Goal: Task Accomplishment & Management: Use online tool/utility

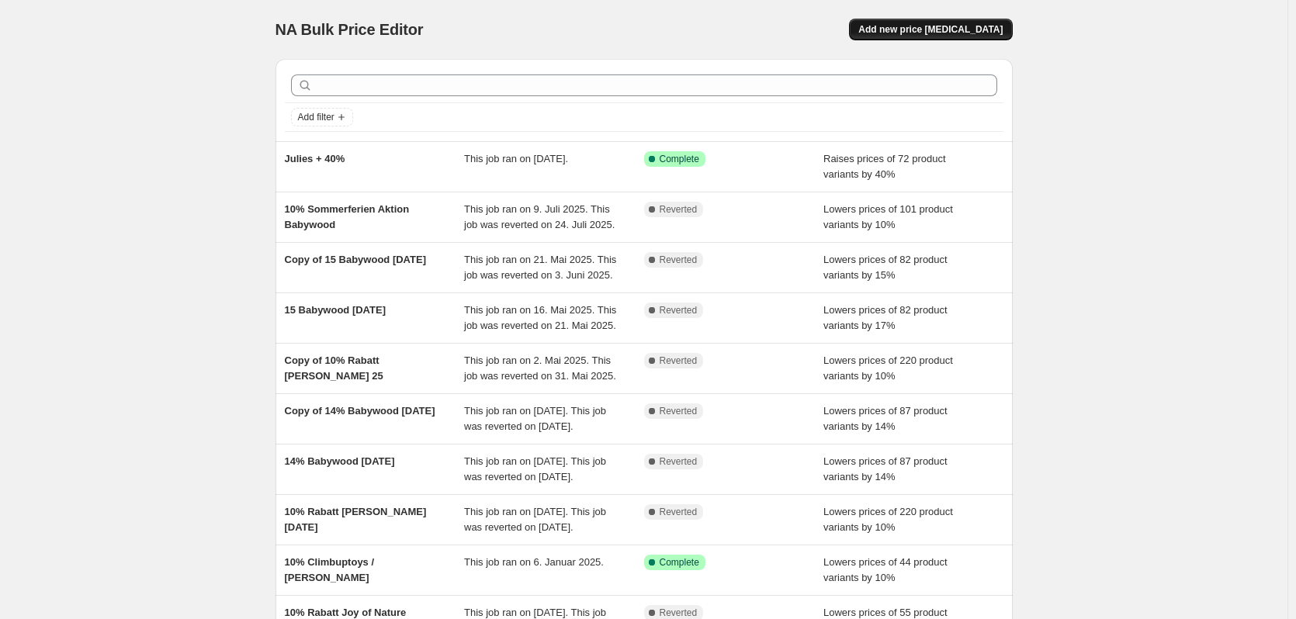
click at [972, 27] on span "Add new price [MEDICAL_DATA]" at bounding box center [930, 29] width 144 height 12
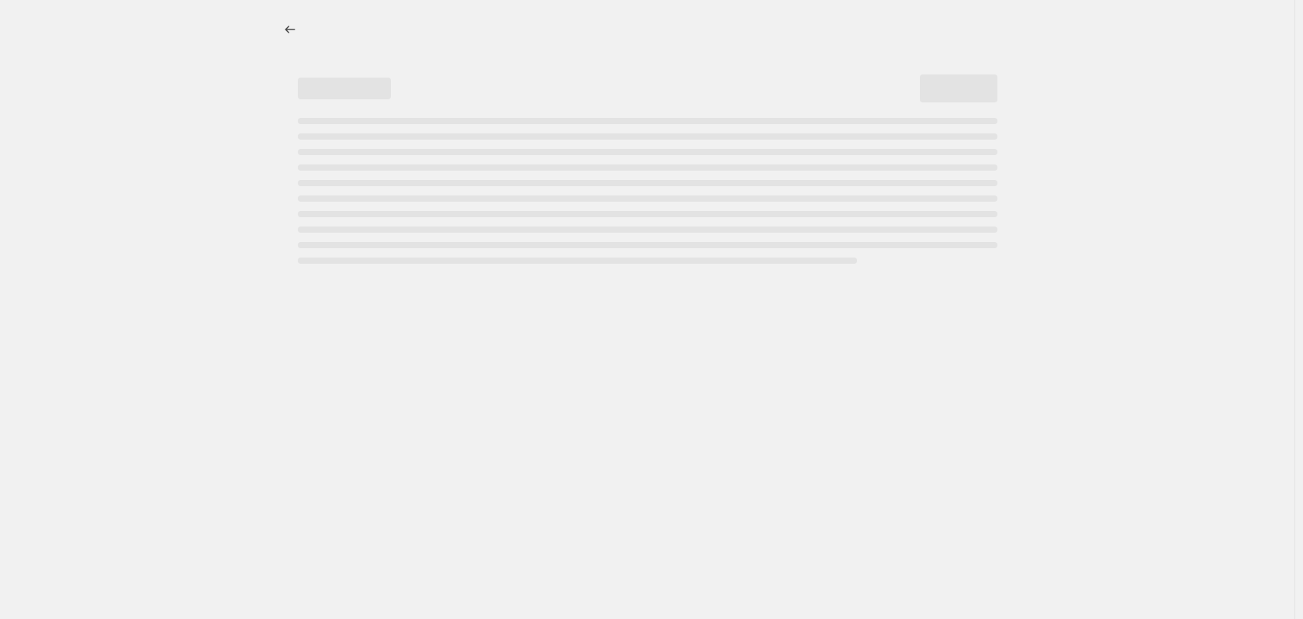
select select "percentage"
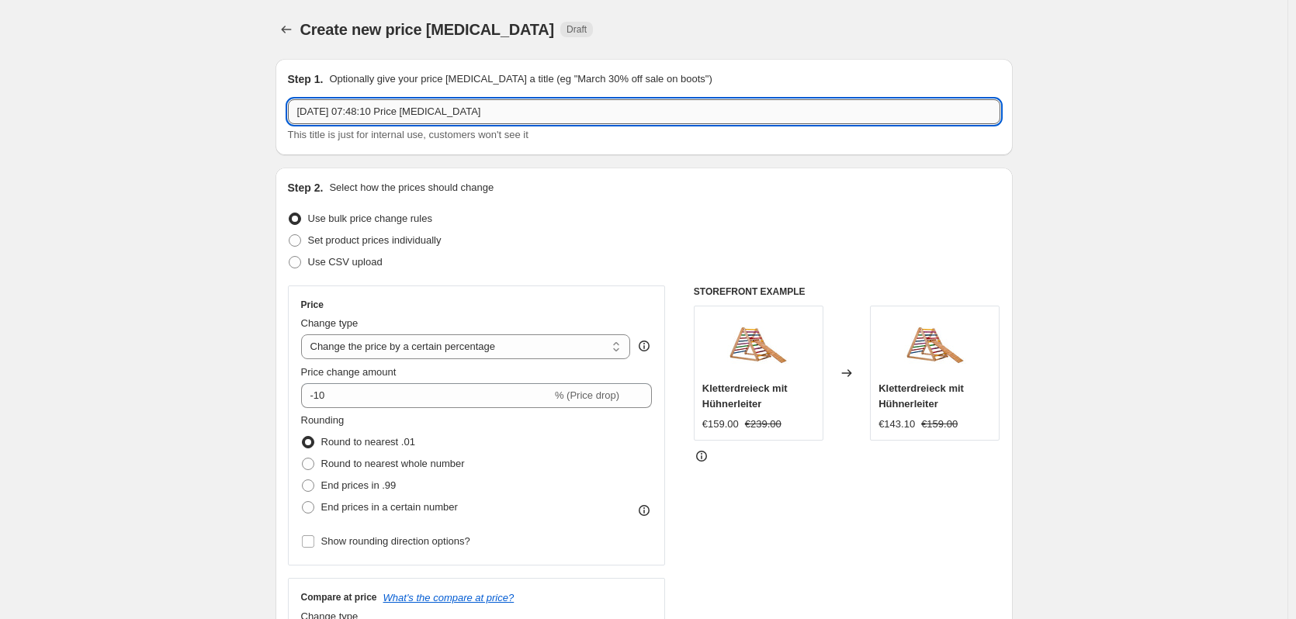
click at [369, 108] on input "[DATE] 07:48:10 Price [MEDICAL_DATA]" at bounding box center [644, 111] width 712 height 25
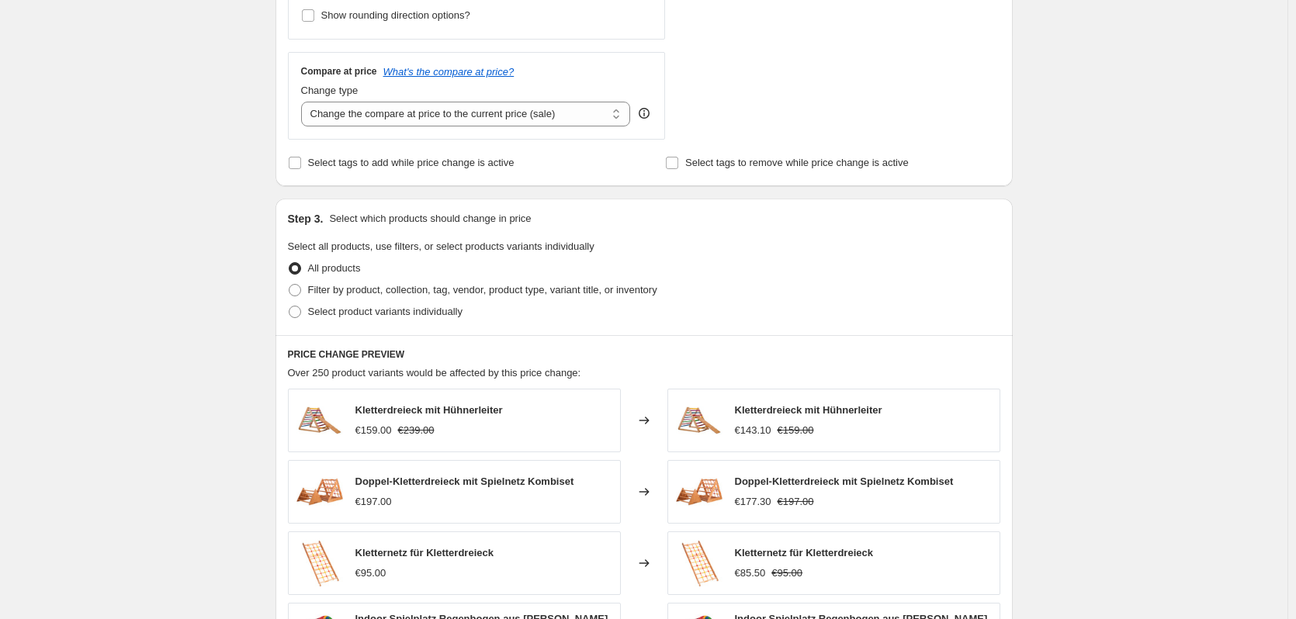
scroll to position [621, 0]
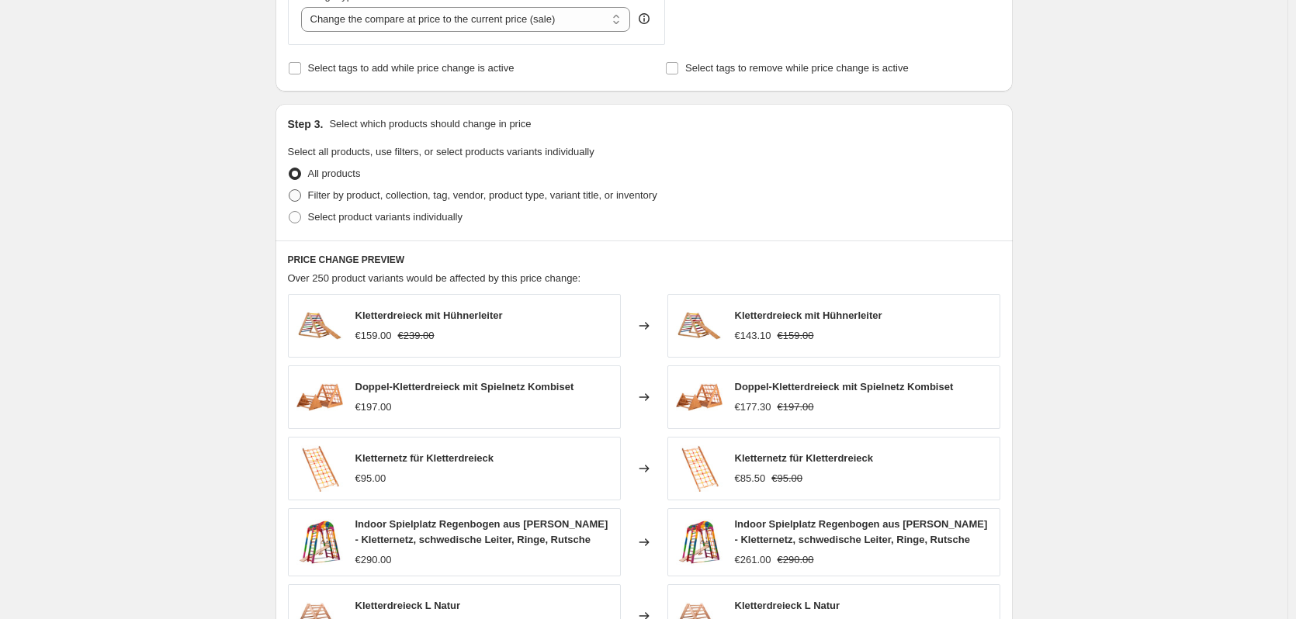
type input "-10% Starlight [PERSON_NAME]"
click at [332, 195] on span "Filter by product, collection, tag, vendor, product type, variant title, or inv…" at bounding box center [482, 195] width 349 height 12
click at [289, 190] on input "Filter by product, collection, tag, vendor, product type, variant title, or inv…" at bounding box center [289, 189] width 1 height 1
radio input "true"
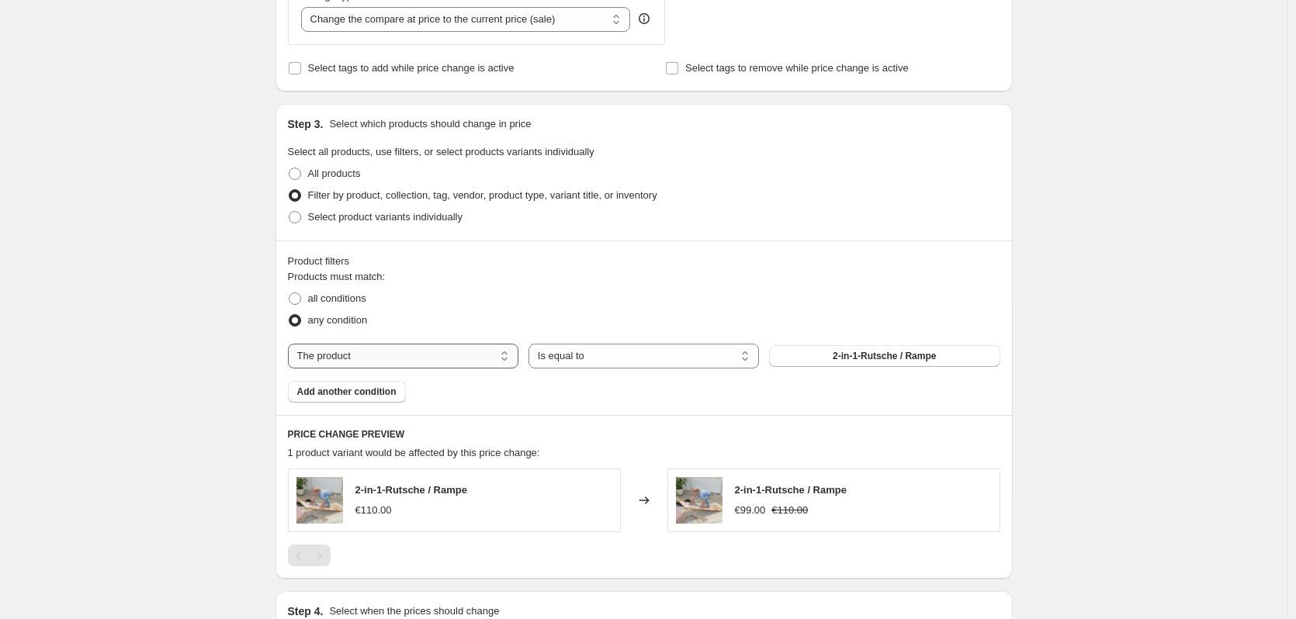
click at [351, 364] on select "The product The product's collection The product's tag The product's vendor The…" at bounding box center [403, 356] width 230 height 25
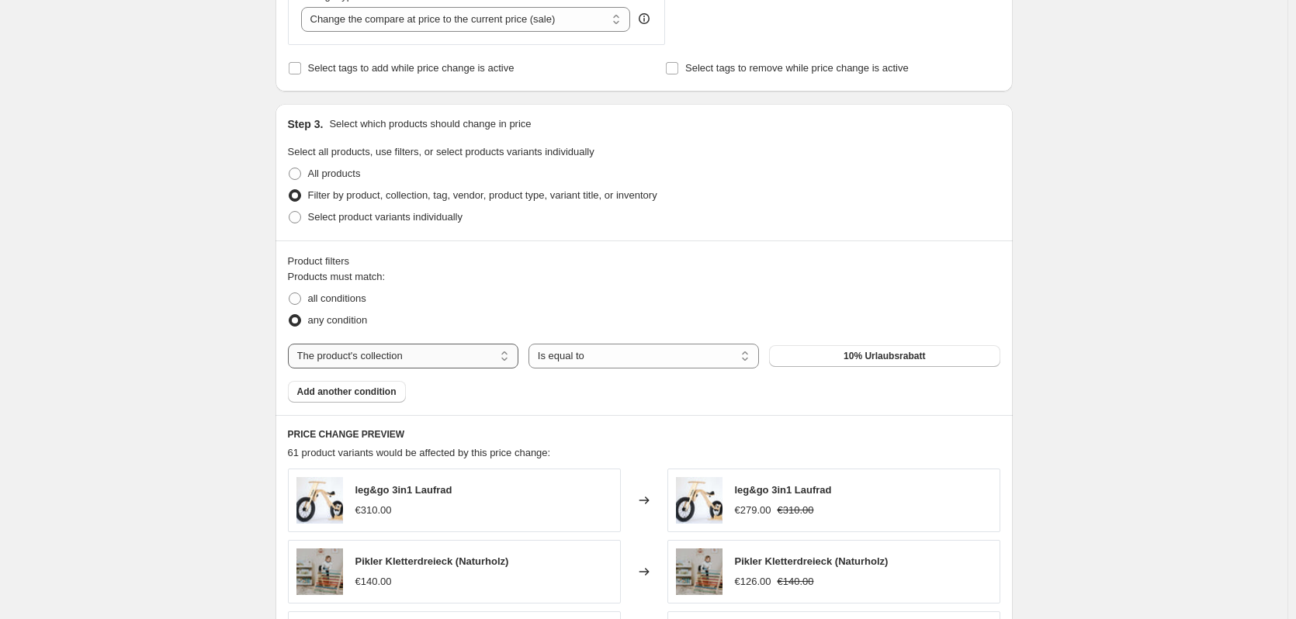
click at [372, 357] on select "The product The product's collection The product's tag The product's vendor The…" at bounding box center [403, 356] width 230 height 25
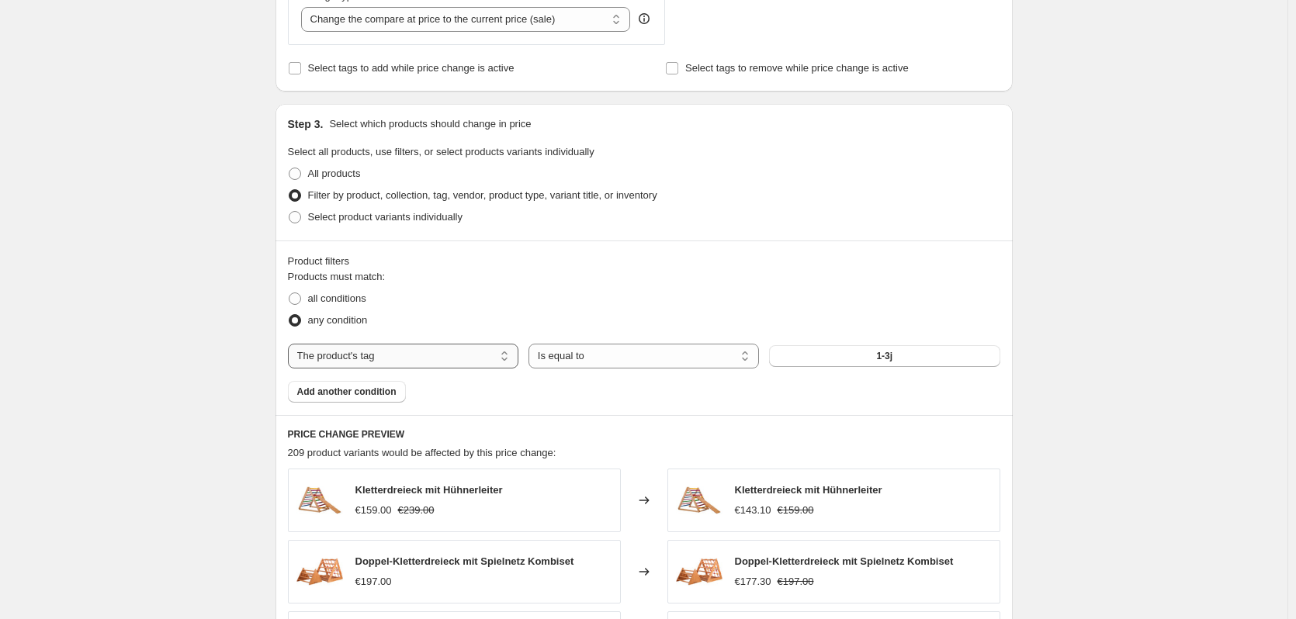
click at [351, 346] on select "The product The product's collection The product's tag The product's vendor The…" at bounding box center [403, 356] width 230 height 25
select select "vendor"
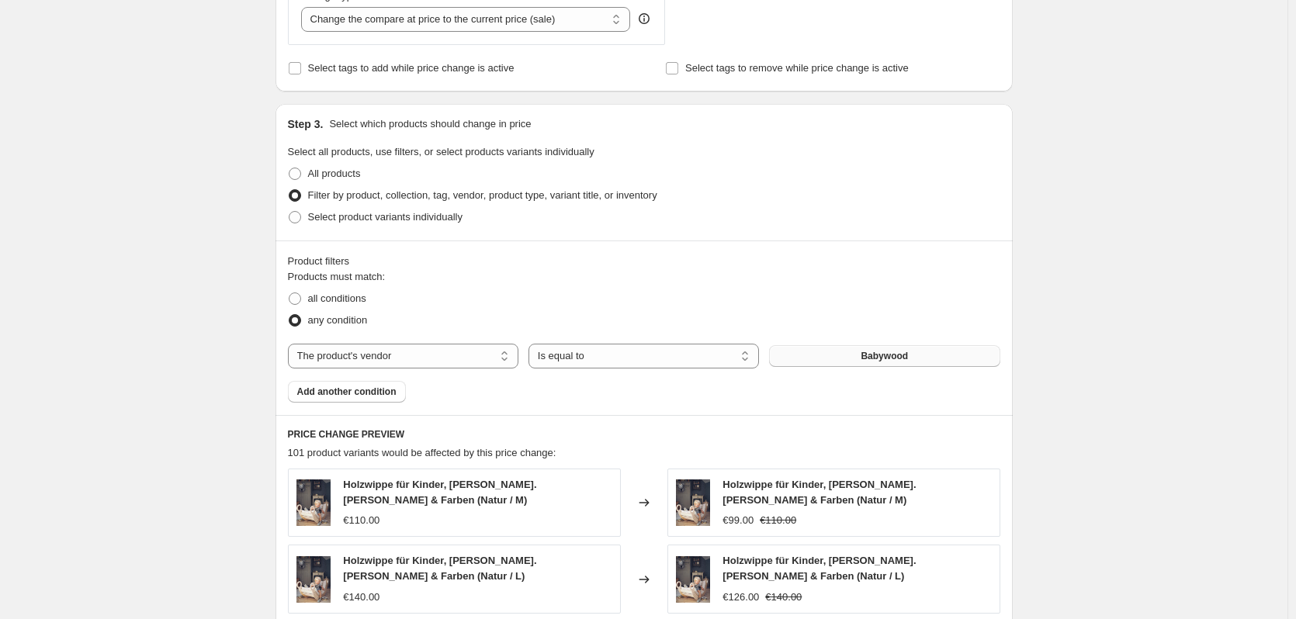
click at [834, 361] on button "Babywood" at bounding box center [884, 356] width 230 height 22
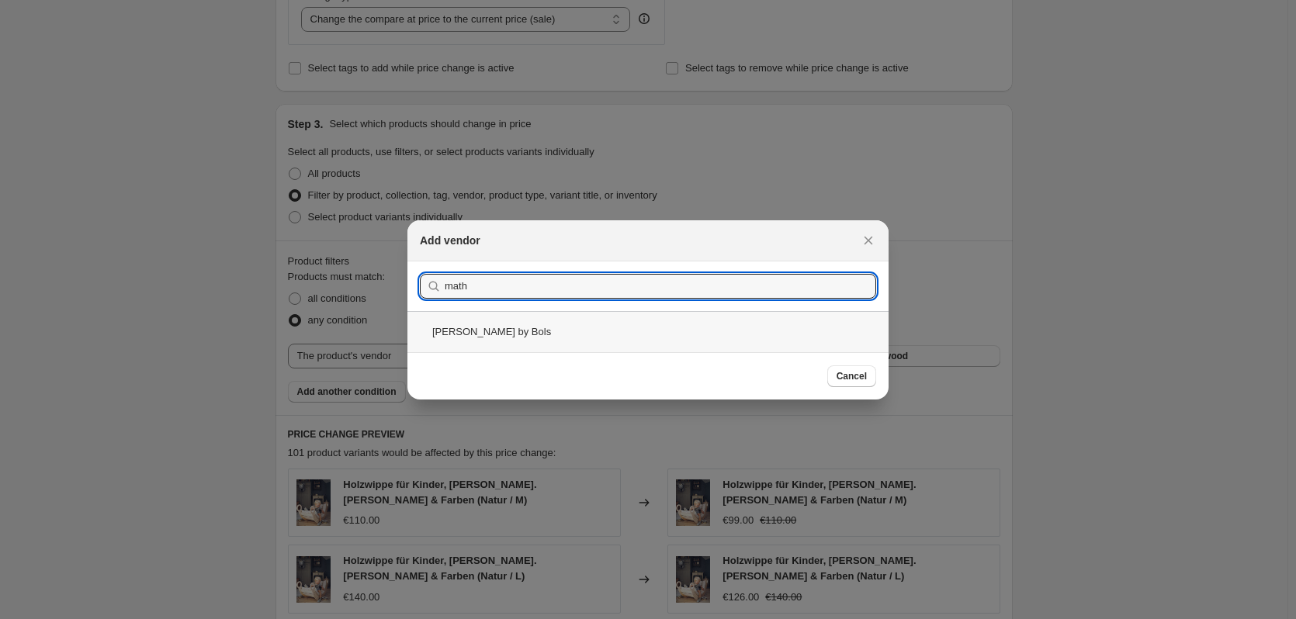
type input "math"
click at [456, 339] on div "[PERSON_NAME] by Bols" at bounding box center [647, 331] width 481 height 41
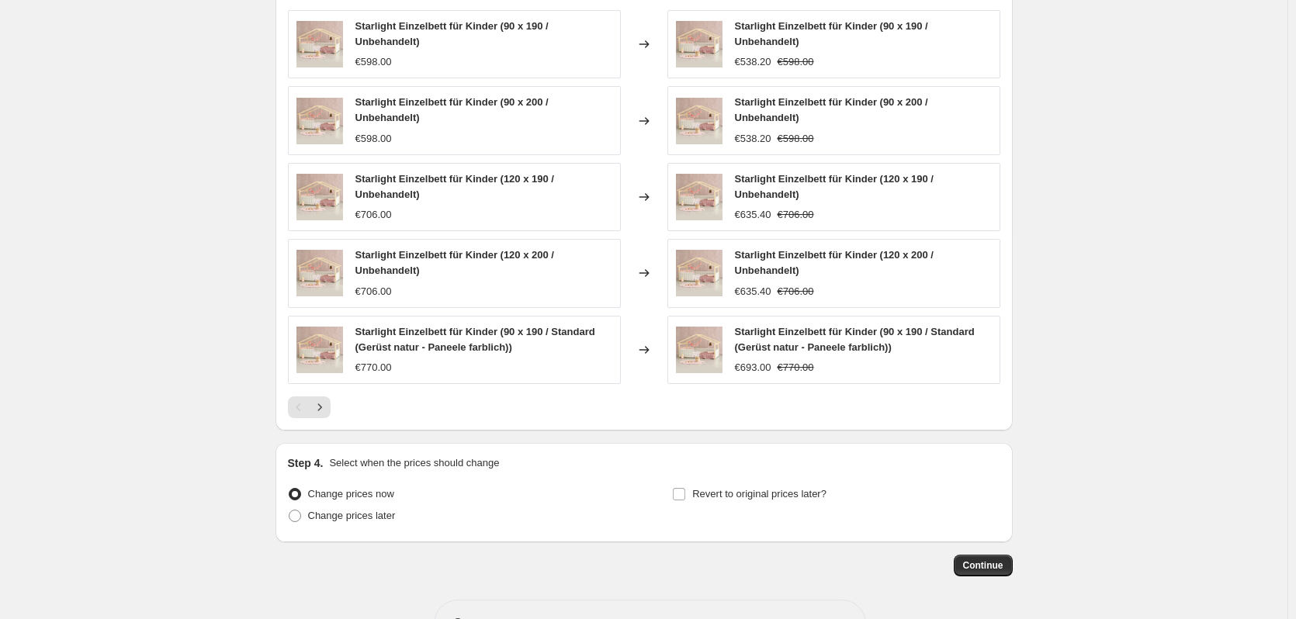
scroll to position [1086, 0]
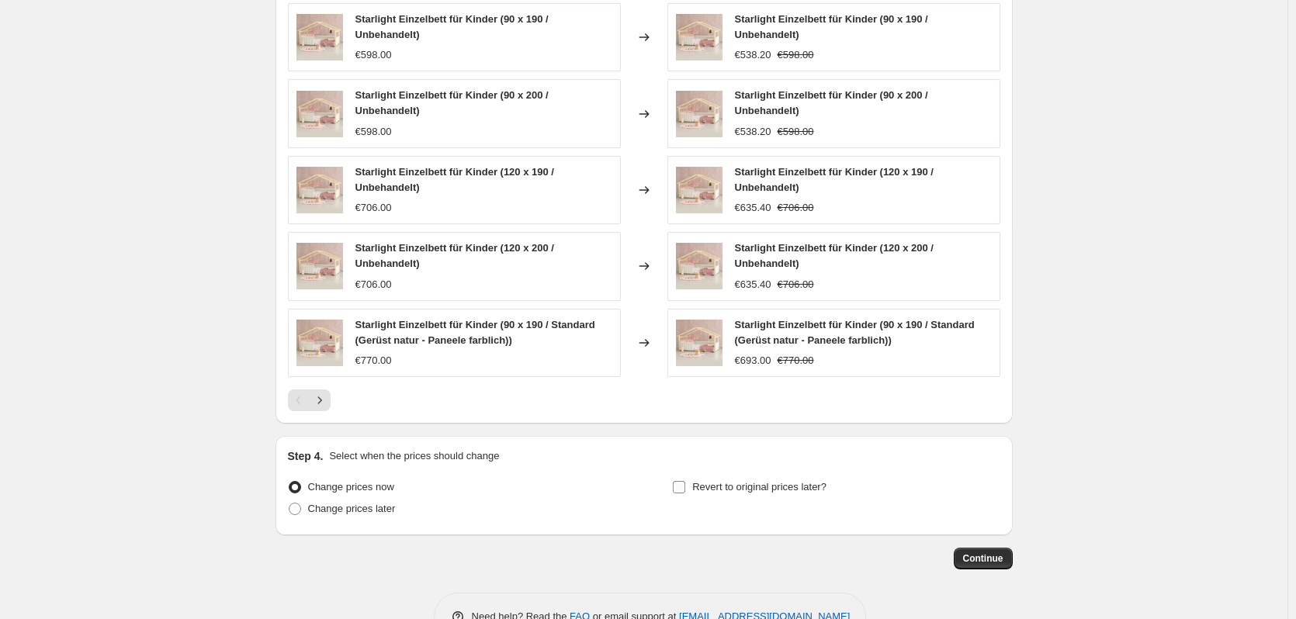
click at [708, 493] on span "Revert to original prices later?" at bounding box center [759, 487] width 134 height 12
click at [685, 493] on input "Revert to original prices later?" at bounding box center [679, 487] width 12 height 12
checkbox input "true"
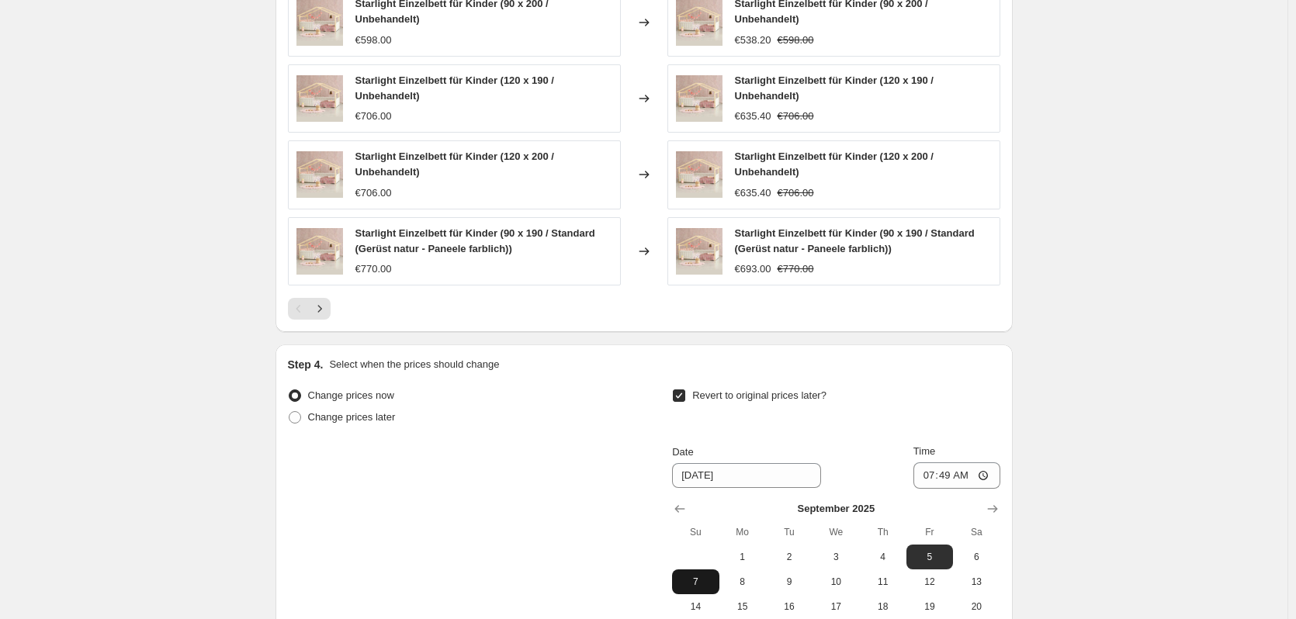
scroll to position [1319, 0]
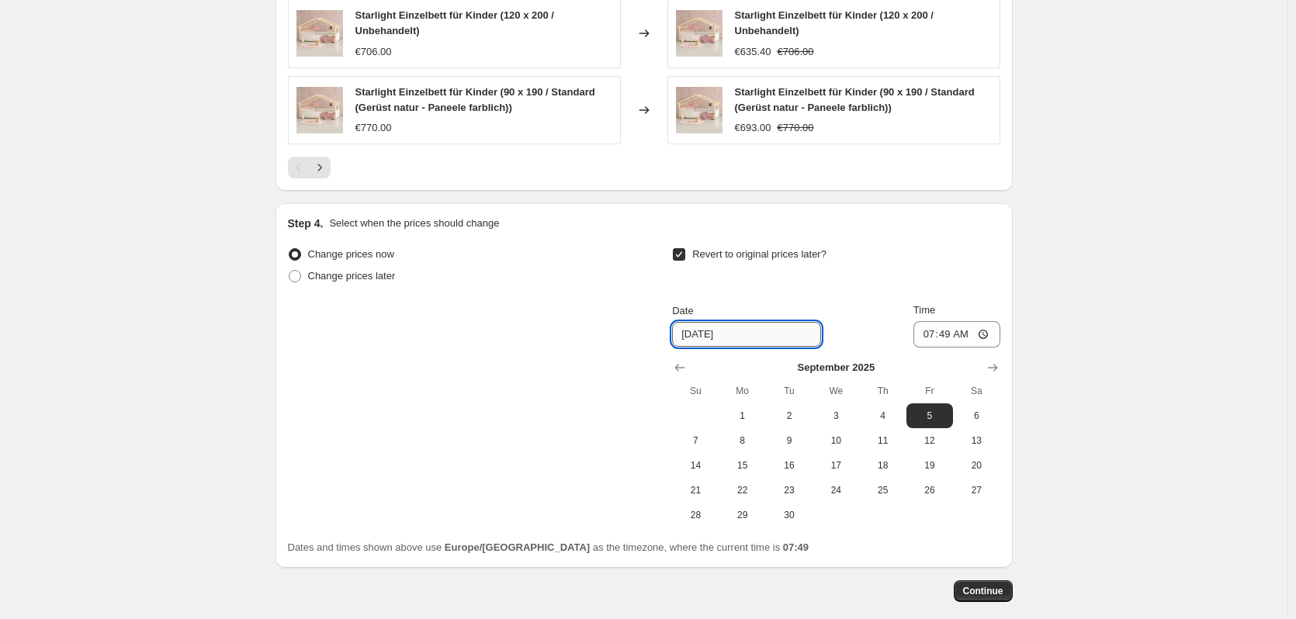
click at [703, 336] on input "[DATE]" at bounding box center [746, 334] width 149 height 25
click at [788, 517] on span "30" at bounding box center [789, 515] width 34 height 12
type input "[DATE]"
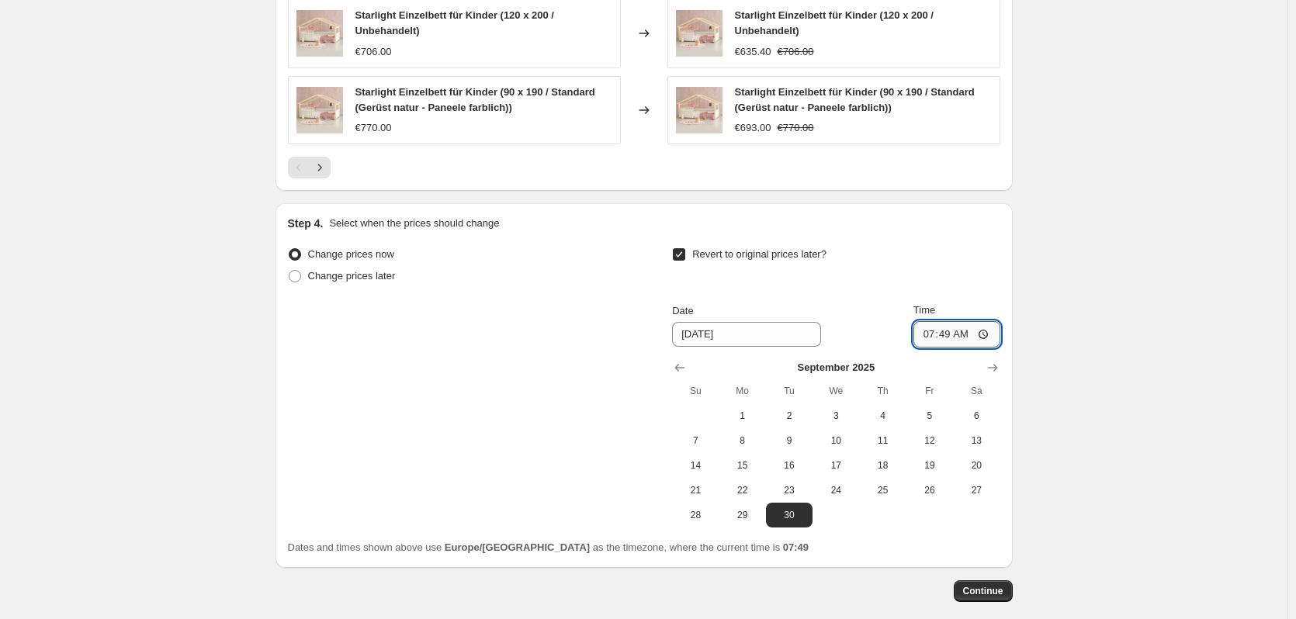
click at [955, 332] on input "07:49" at bounding box center [956, 334] width 87 height 26
type input "23:59"
click at [990, 592] on span "Continue" at bounding box center [983, 591] width 40 height 12
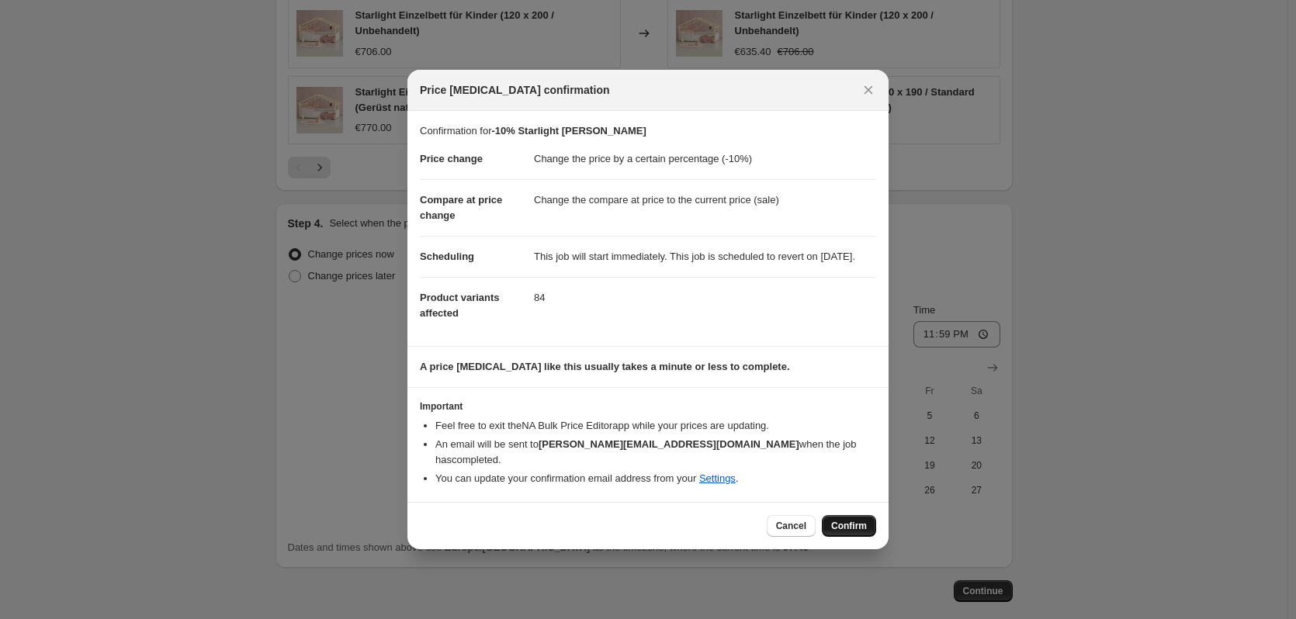
click at [853, 529] on span "Confirm" at bounding box center [849, 526] width 36 height 12
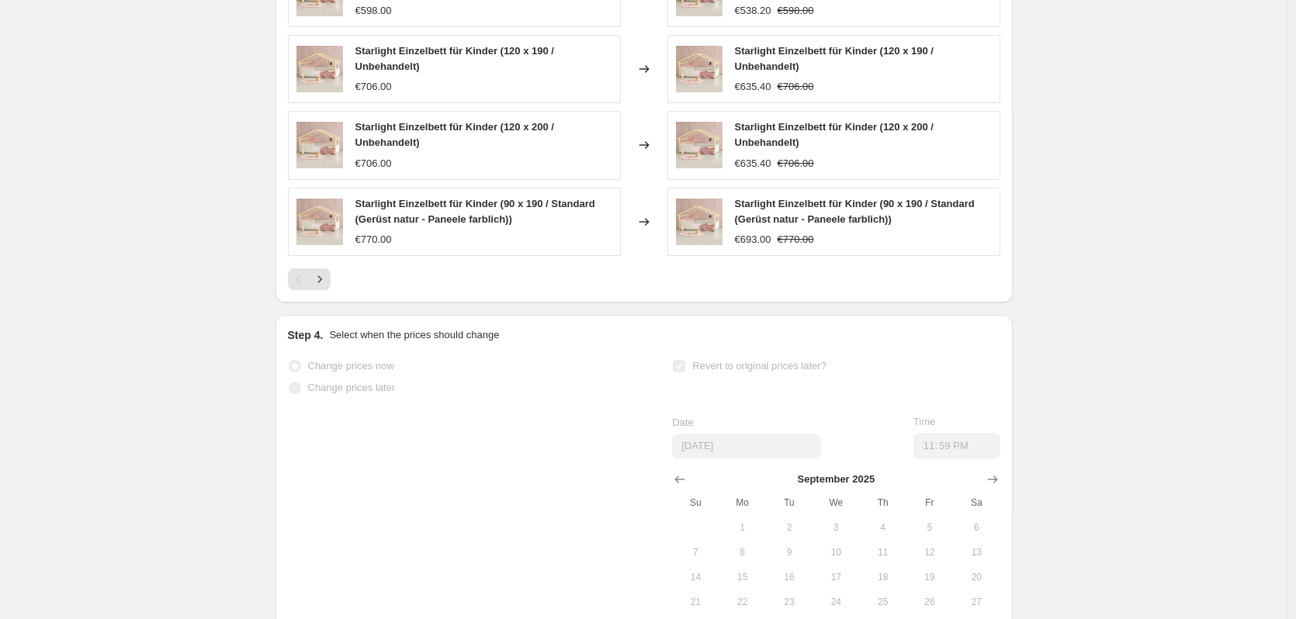
scroll to position [1359, 0]
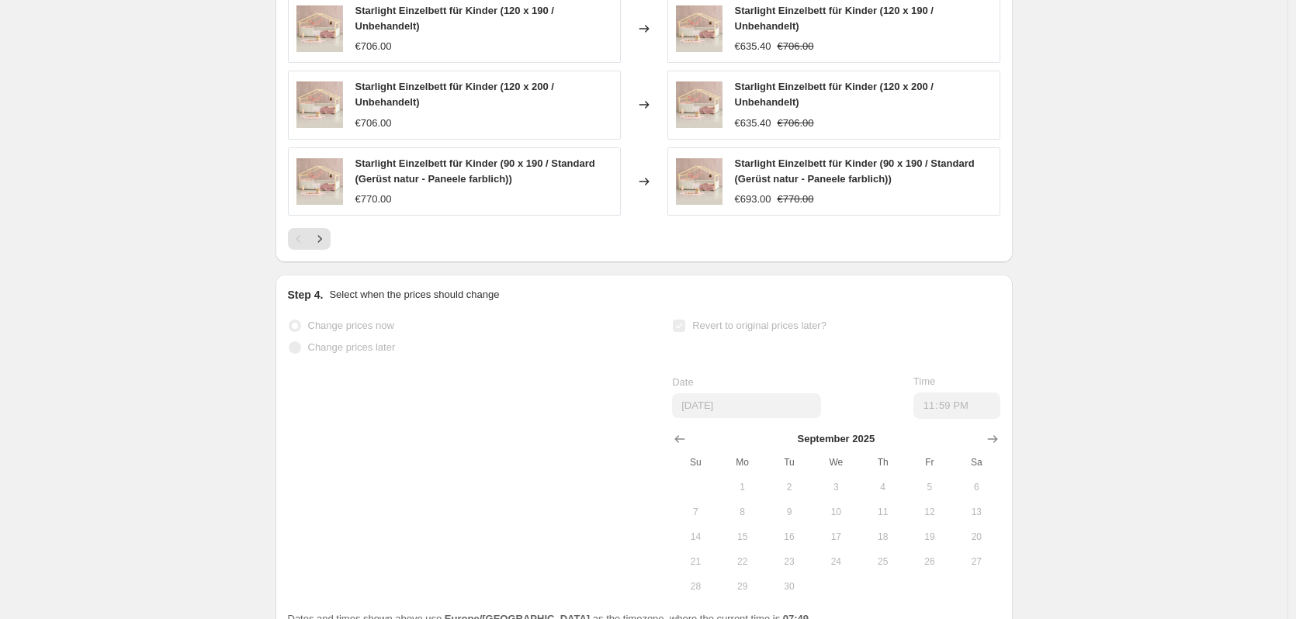
select select "percentage"
select select "vendor"
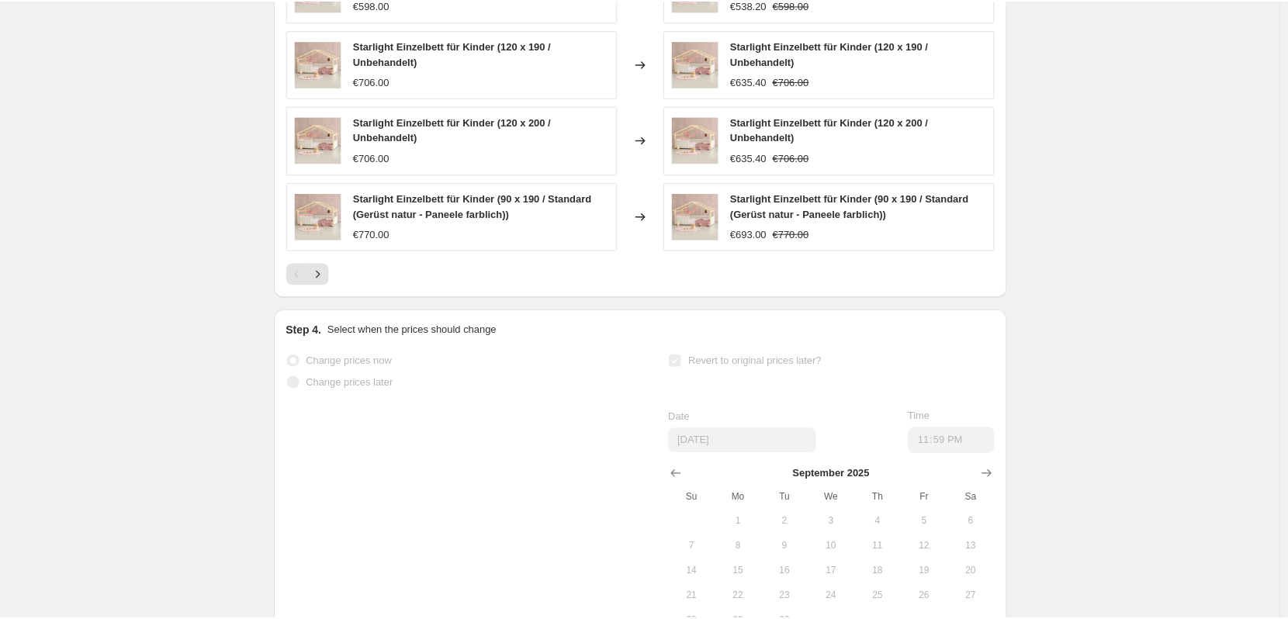
scroll to position [0, 0]
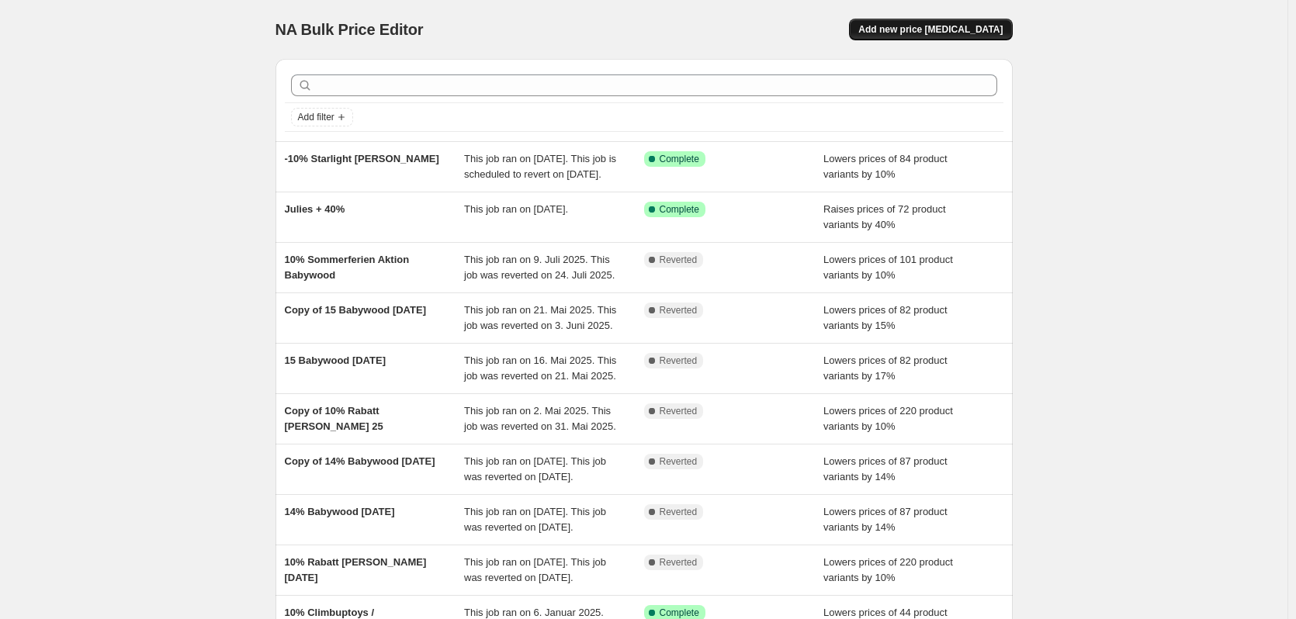
click at [978, 30] on span "Add new price [MEDICAL_DATA]" at bounding box center [930, 29] width 144 height 12
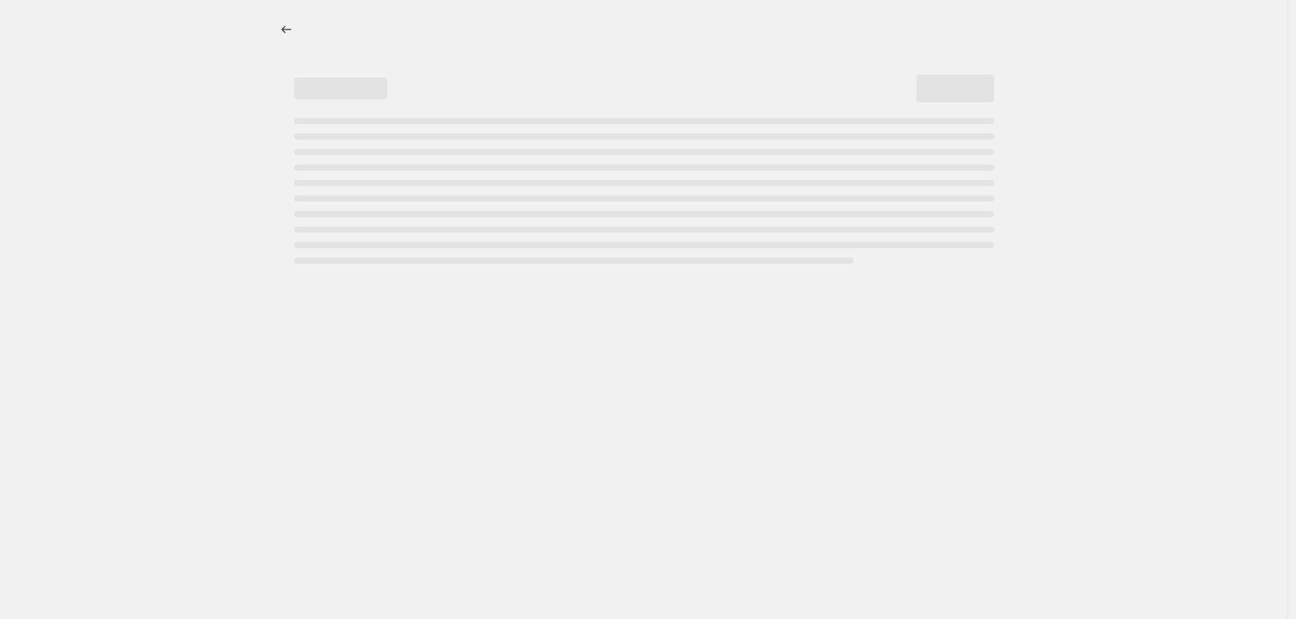
select select "percentage"
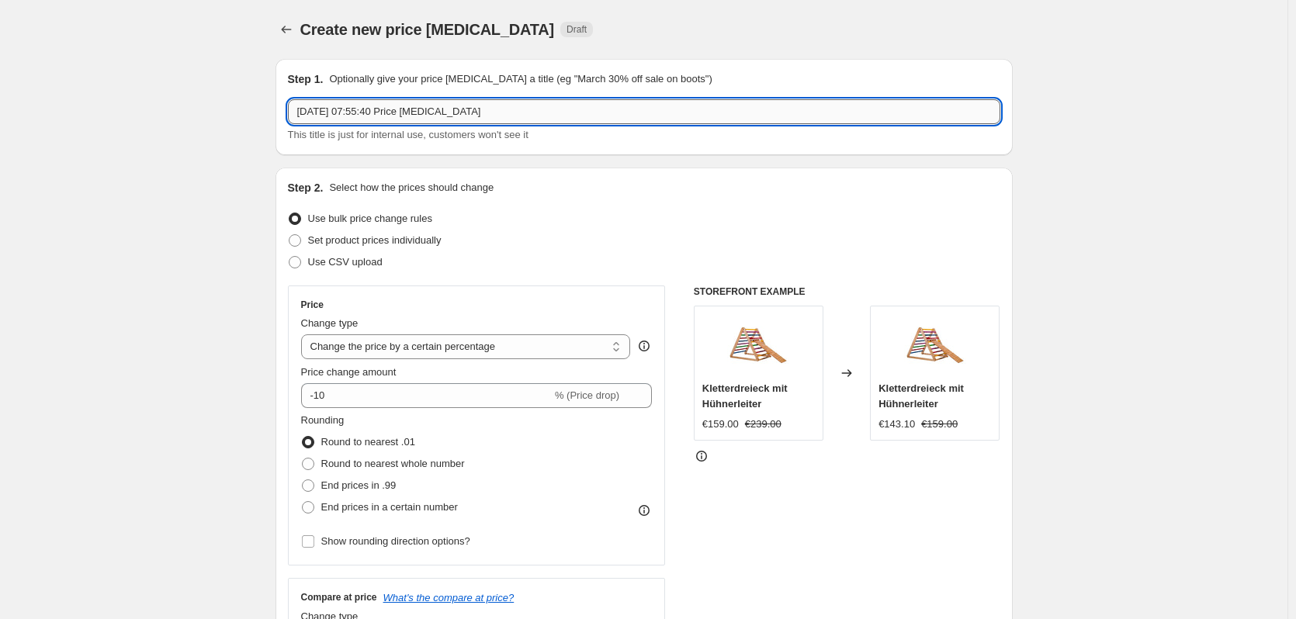
click at [439, 115] on input "29. Aug. 2025, 07:55:40 Price change job" at bounding box center [644, 111] width 712 height 25
click at [438, 114] on input "29. Aug. 2025, 07:55:40 Price change job" at bounding box center [644, 111] width 712 height 25
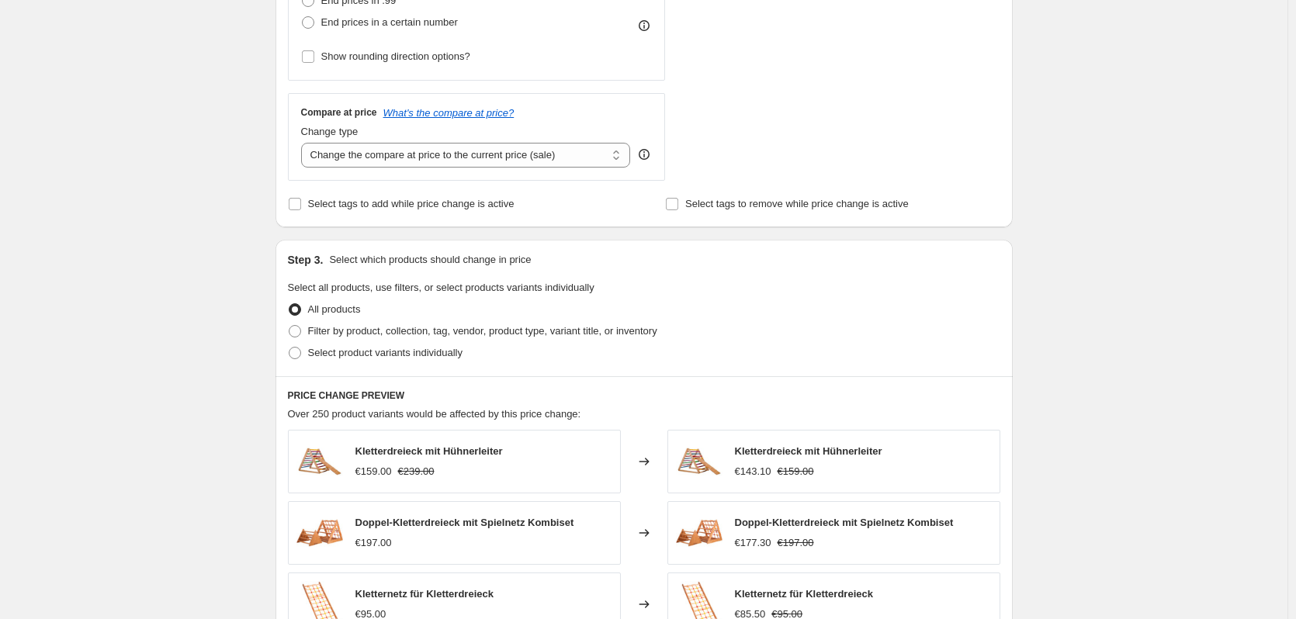
scroll to position [621, 0]
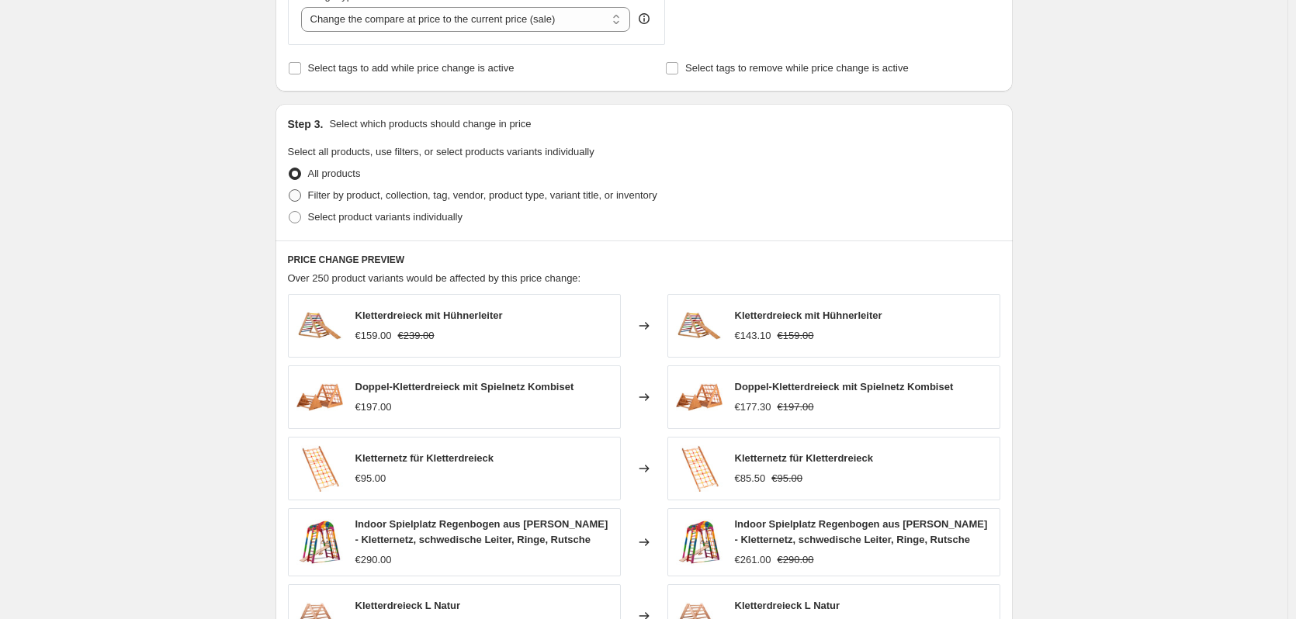
type input "10% Benlemi"
click at [417, 193] on span "Filter by product, collection, tag, vendor, product type, variant title, or inv…" at bounding box center [482, 195] width 349 height 12
click at [289, 190] on input "Filter by product, collection, tag, vendor, product type, variant title, or inv…" at bounding box center [289, 189] width 1 height 1
radio input "true"
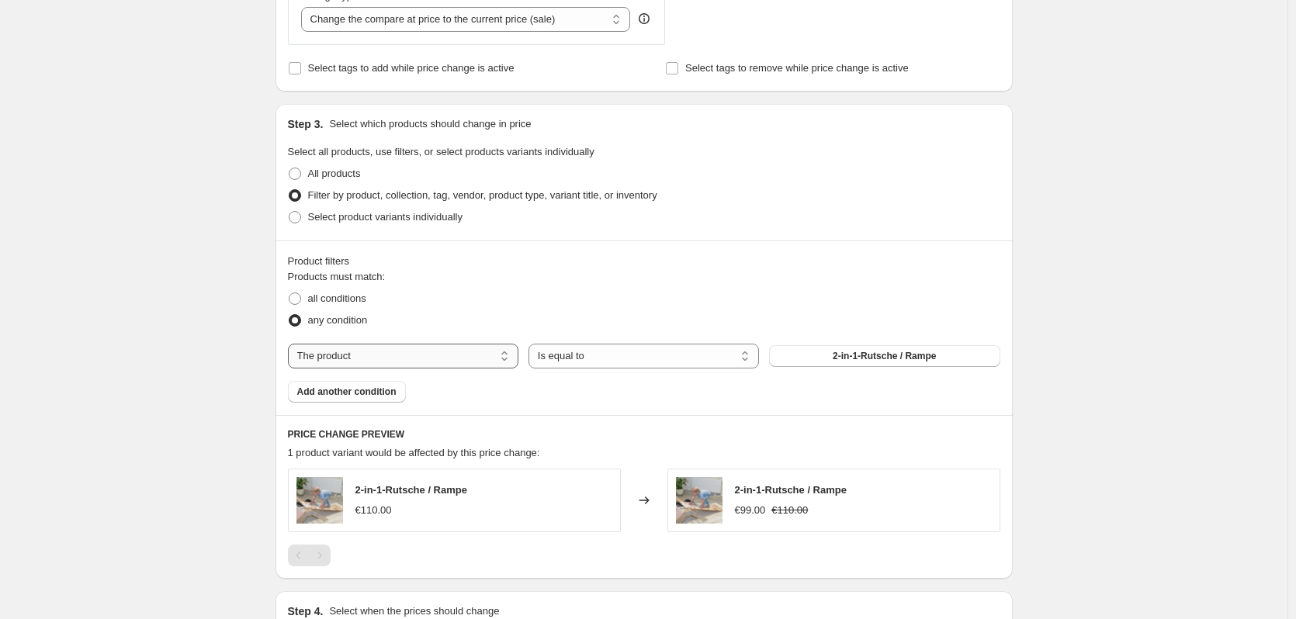
click at [362, 360] on select "The product The product's collection The product's tag The product's vendor The…" at bounding box center [403, 356] width 230 height 25
select select "vendor"
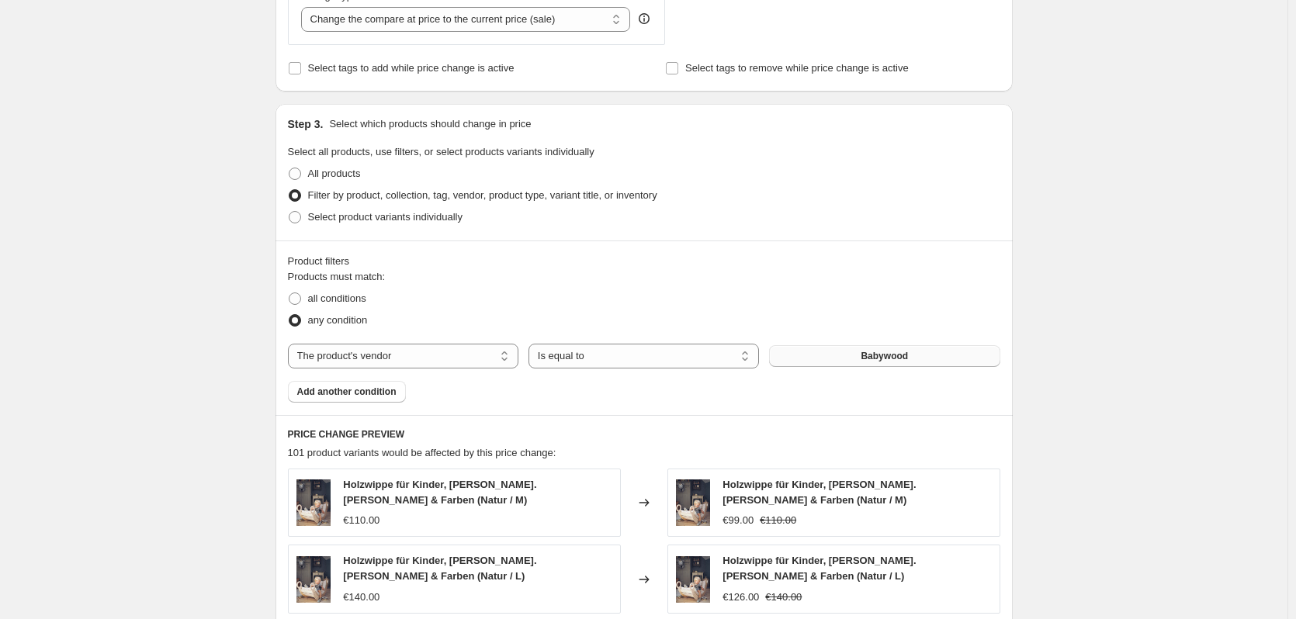
click at [899, 355] on span "Babywood" at bounding box center [883, 356] width 47 height 12
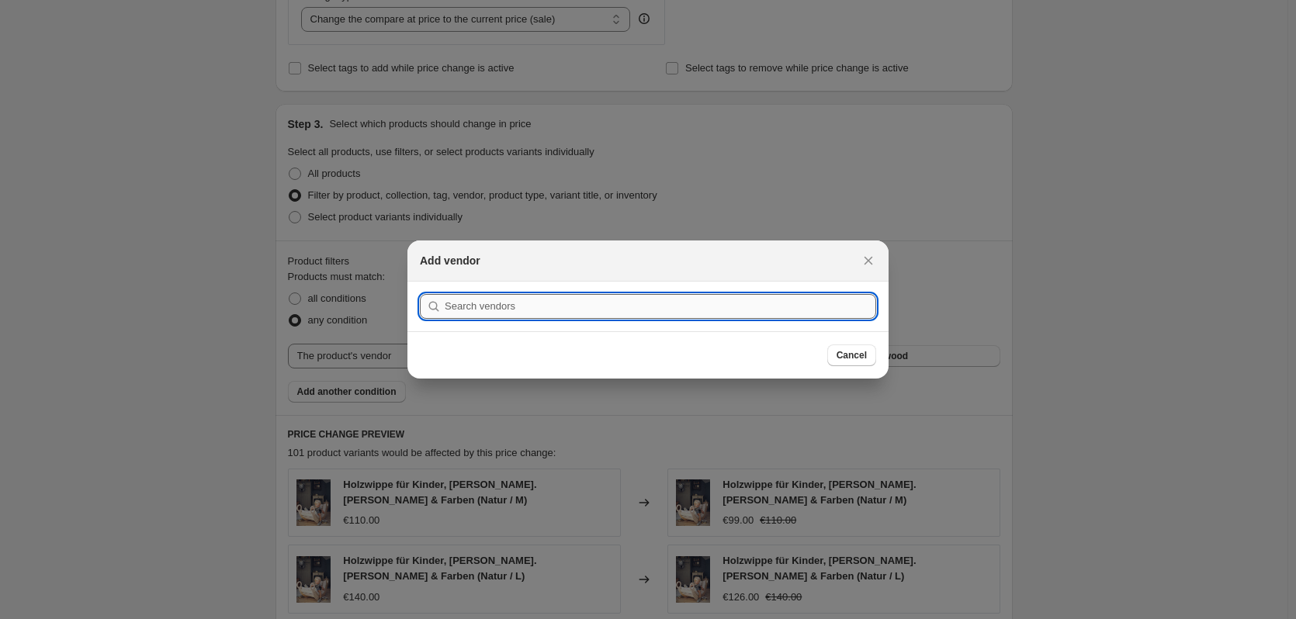
click at [507, 303] on input ":r2f:" at bounding box center [660, 306] width 431 height 25
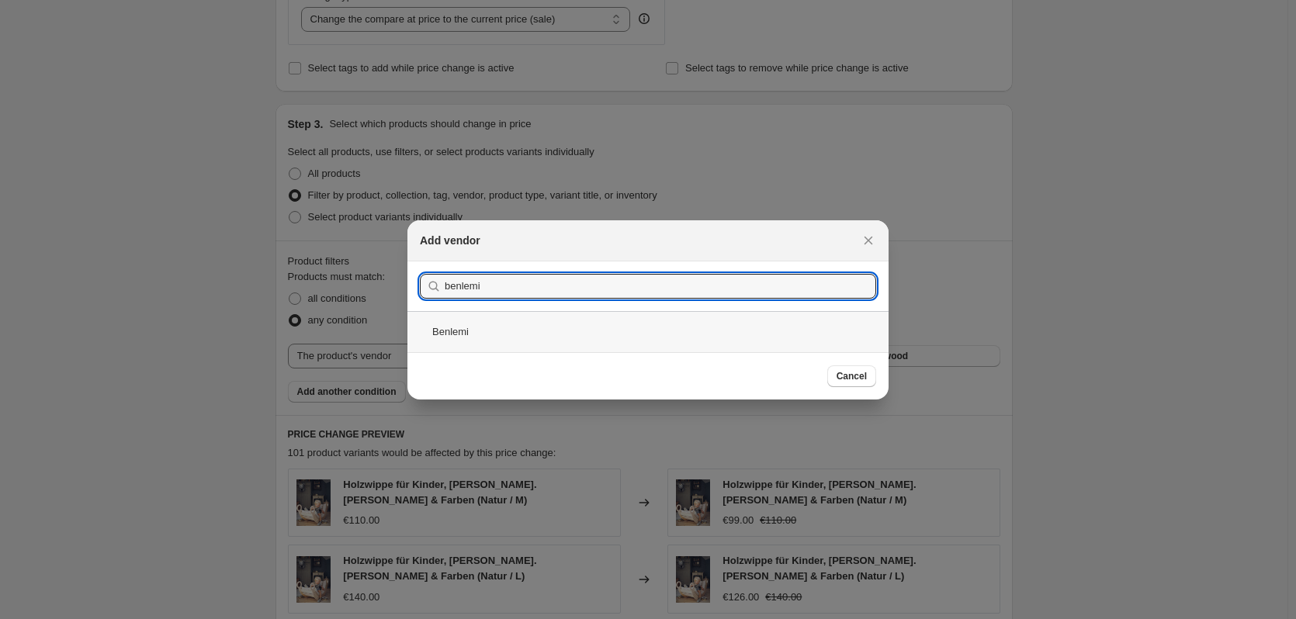
type input "benlemi"
click at [442, 335] on div "Benlemi" at bounding box center [647, 331] width 481 height 41
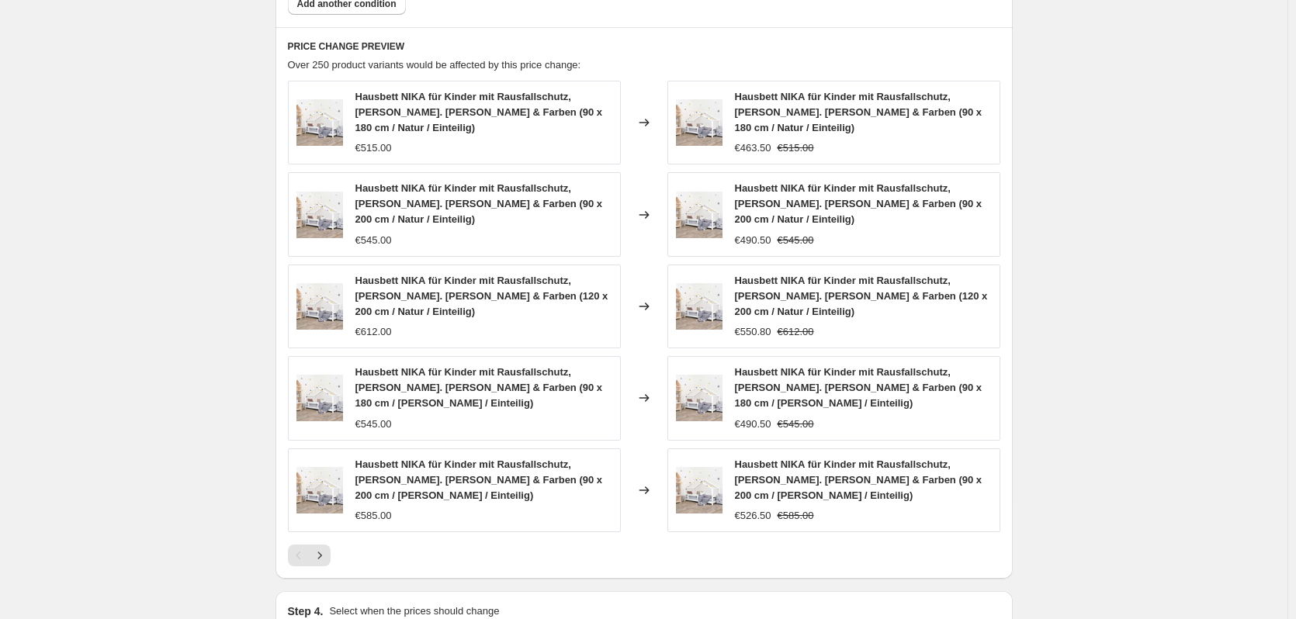
scroll to position [1132, 0]
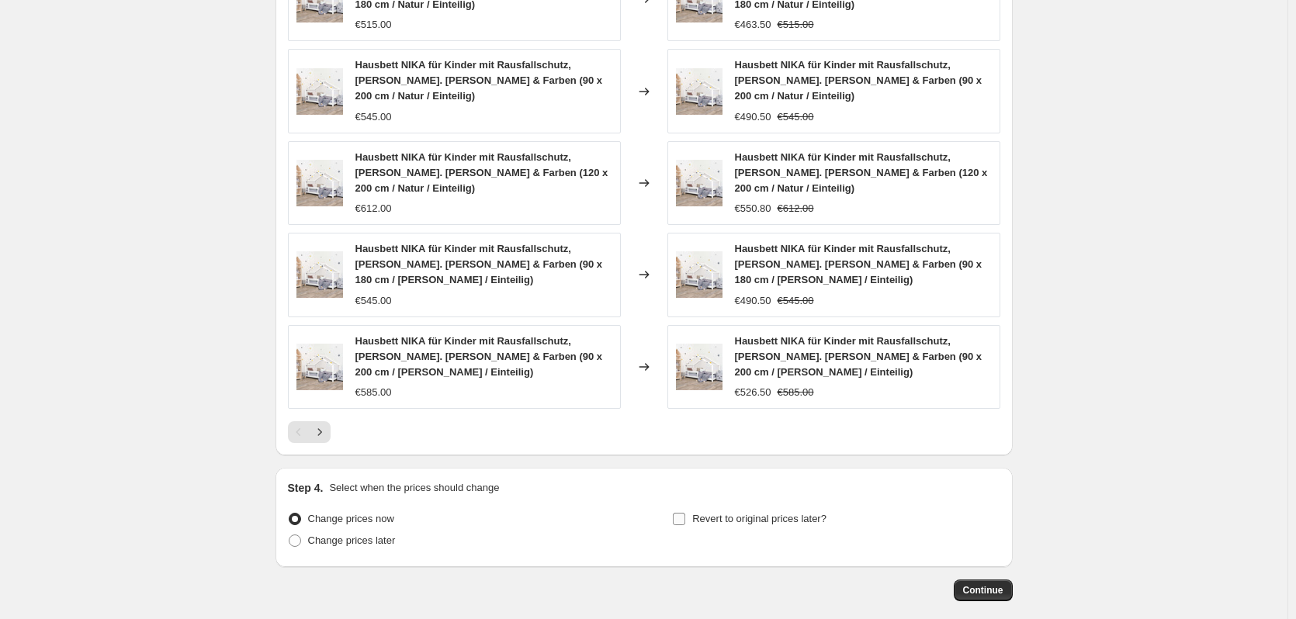
click at [749, 513] on span "Revert to original prices later?" at bounding box center [759, 519] width 134 height 12
click at [685, 513] on input "Revert to original prices later?" at bounding box center [679, 519] width 12 height 12
checkbox input "true"
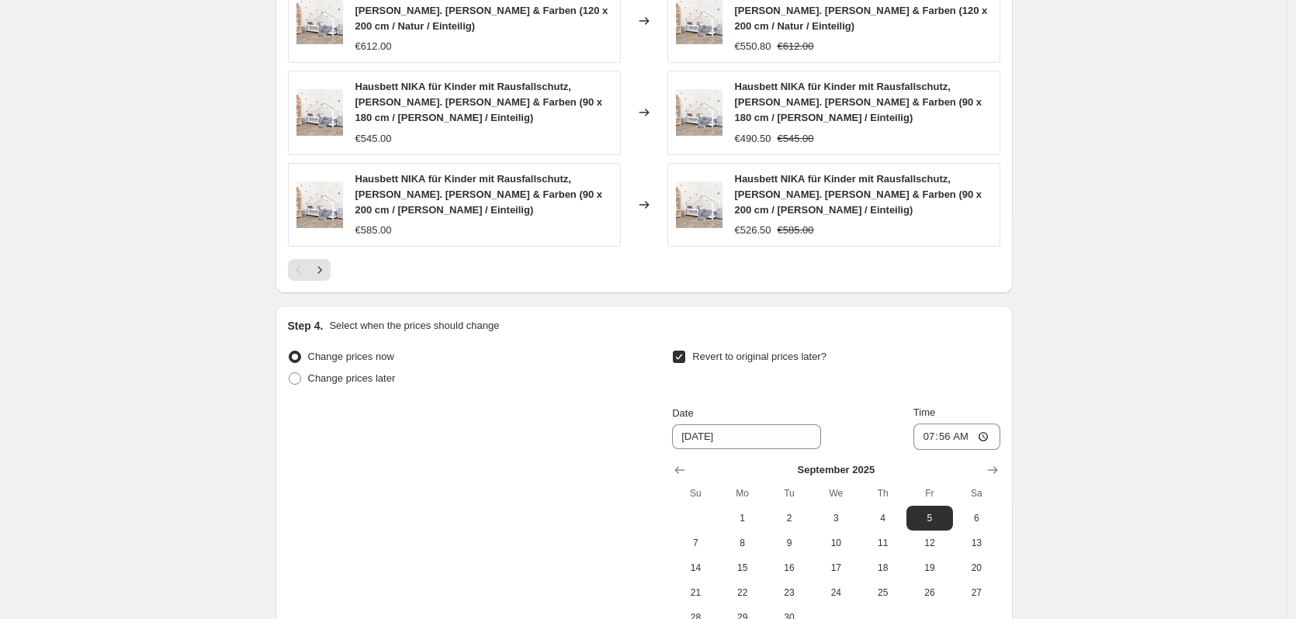
scroll to position [1397, 0]
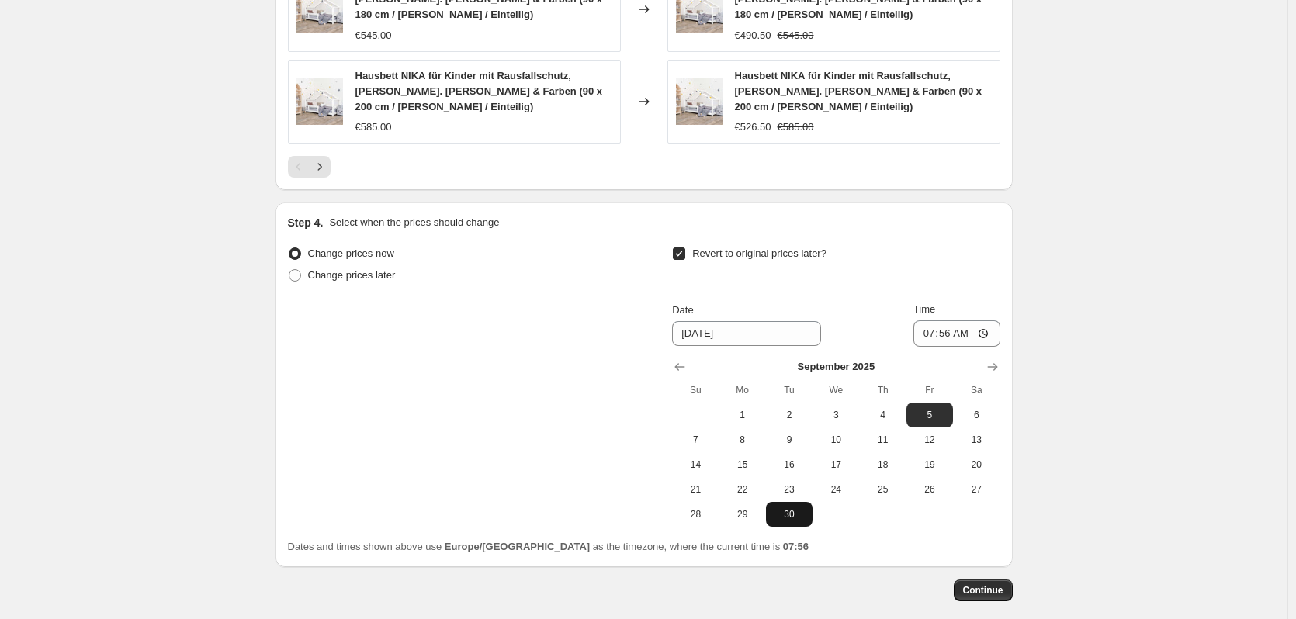
click at [788, 508] on span "30" at bounding box center [789, 514] width 34 height 12
type input "[DATE]"
click at [946, 320] on input "07:56" at bounding box center [956, 333] width 87 height 26
click at [966, 320] on input "23:56" at bounding box center [956, 333] width 87 height 26
type input "23:59"
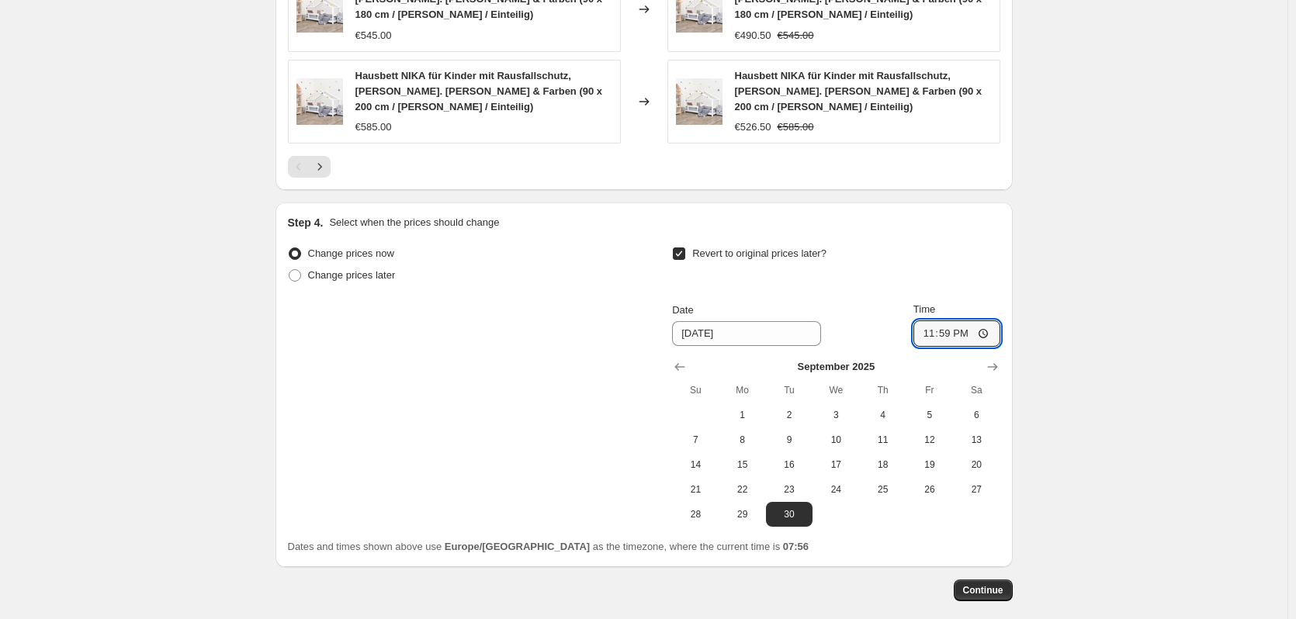
click at [971, 584] on span "Continue" at bounding box center [983, 590] width 40 height 12
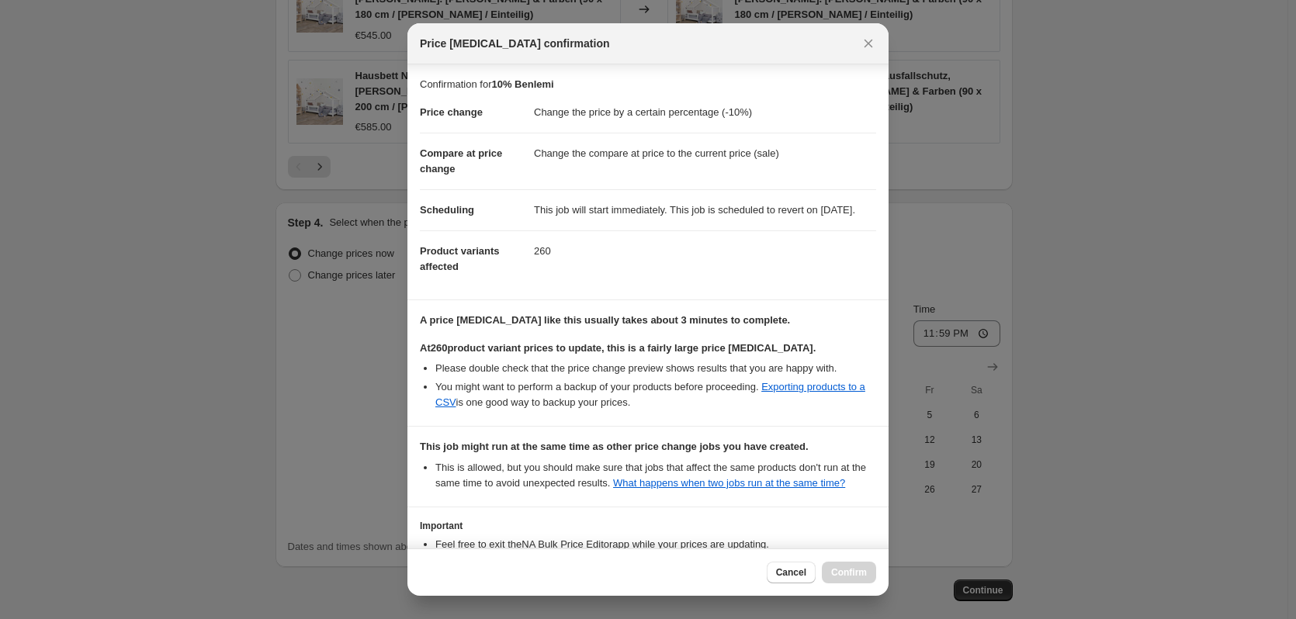
scroll to position [135, 0]
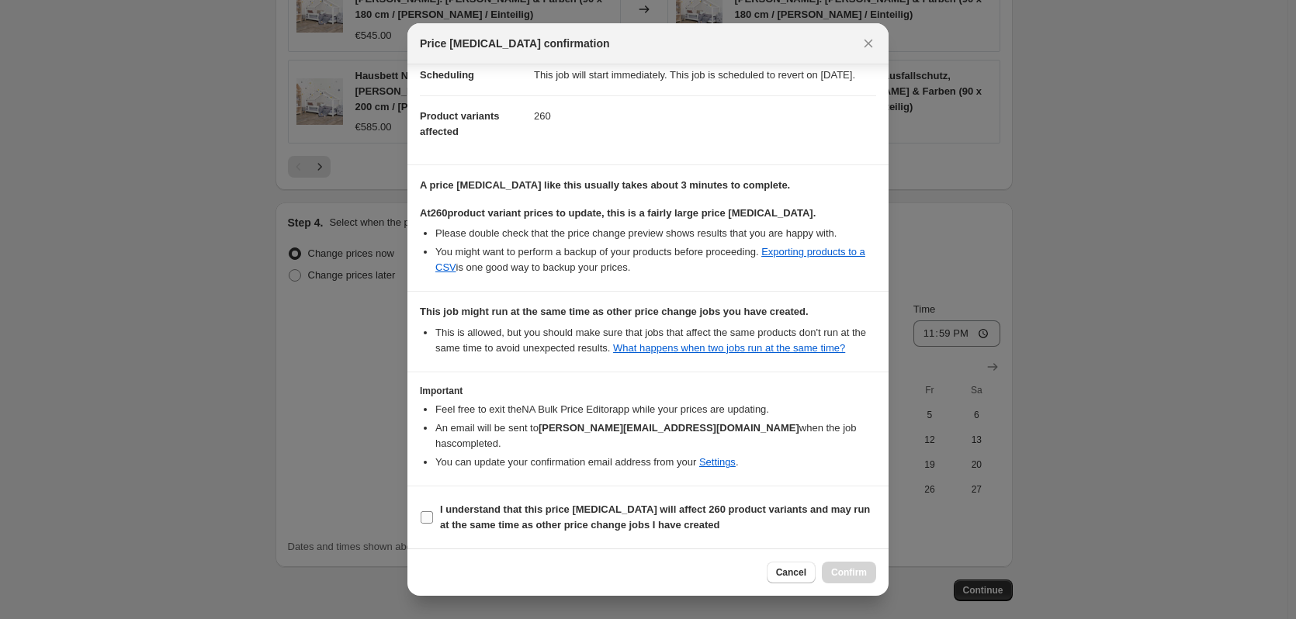
click at [432, 517] on input "I understand that this price change job will affect 260 product variants and ma…" at bounding box center [426, 517] width 12 height 12
checkbox input "true"
click at [851, 571] on span "Confirm" at bounding box center [849, 572] width 36 height 12
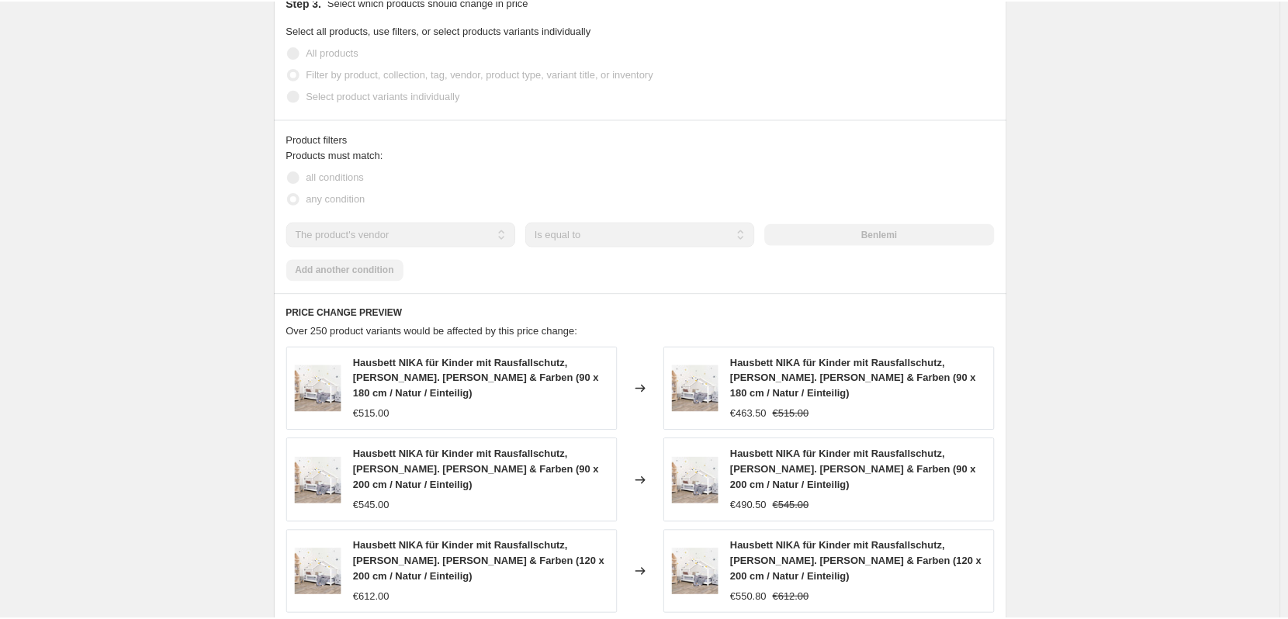
scroll to position [895, 0]
